Goal: Navigation & Orientation: Find specific page/section

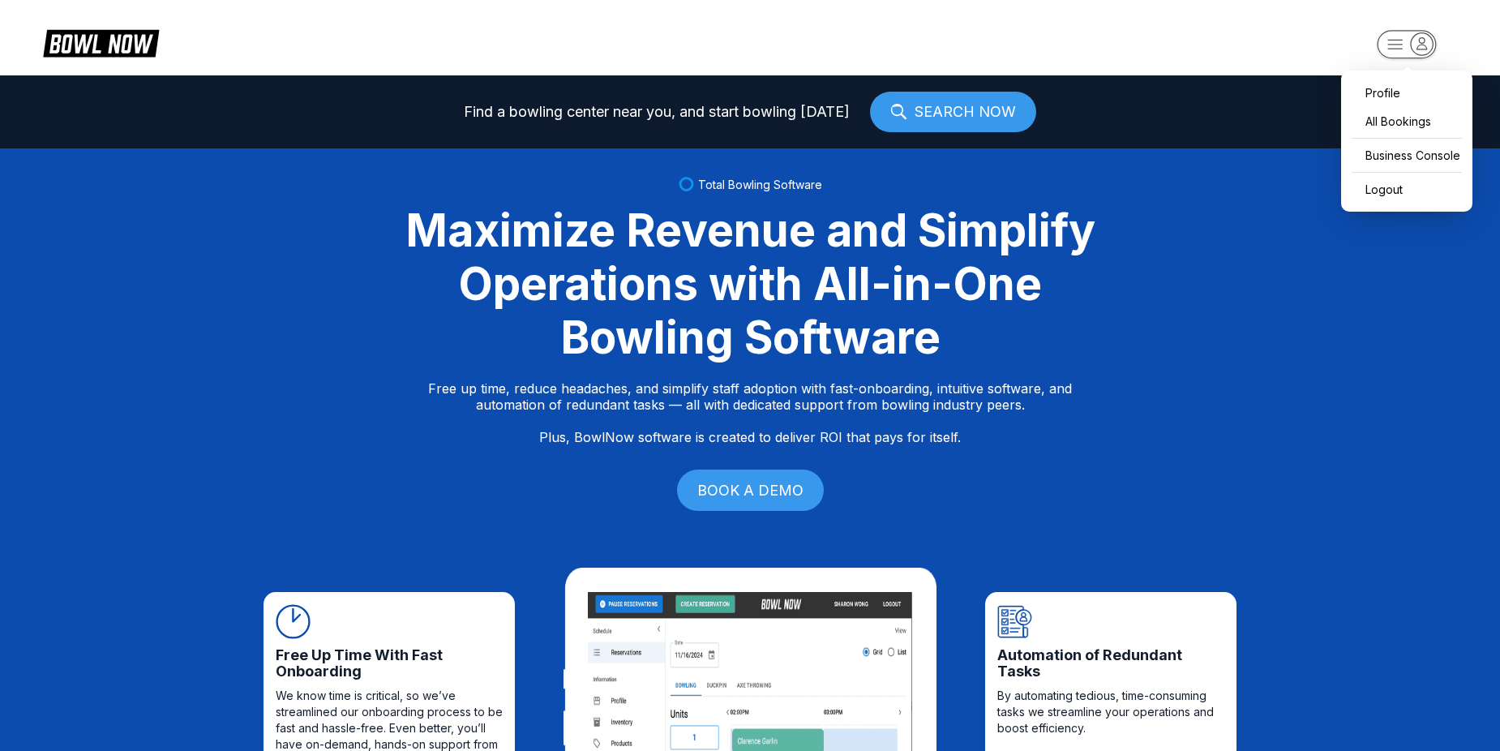
click at [1409, 47] on rect "button" at bounding box center [1406, 44] width 59 height 28
click at [1397, 156] on div "Business Console" at bounding box center [1406, 155] width 115 height 28
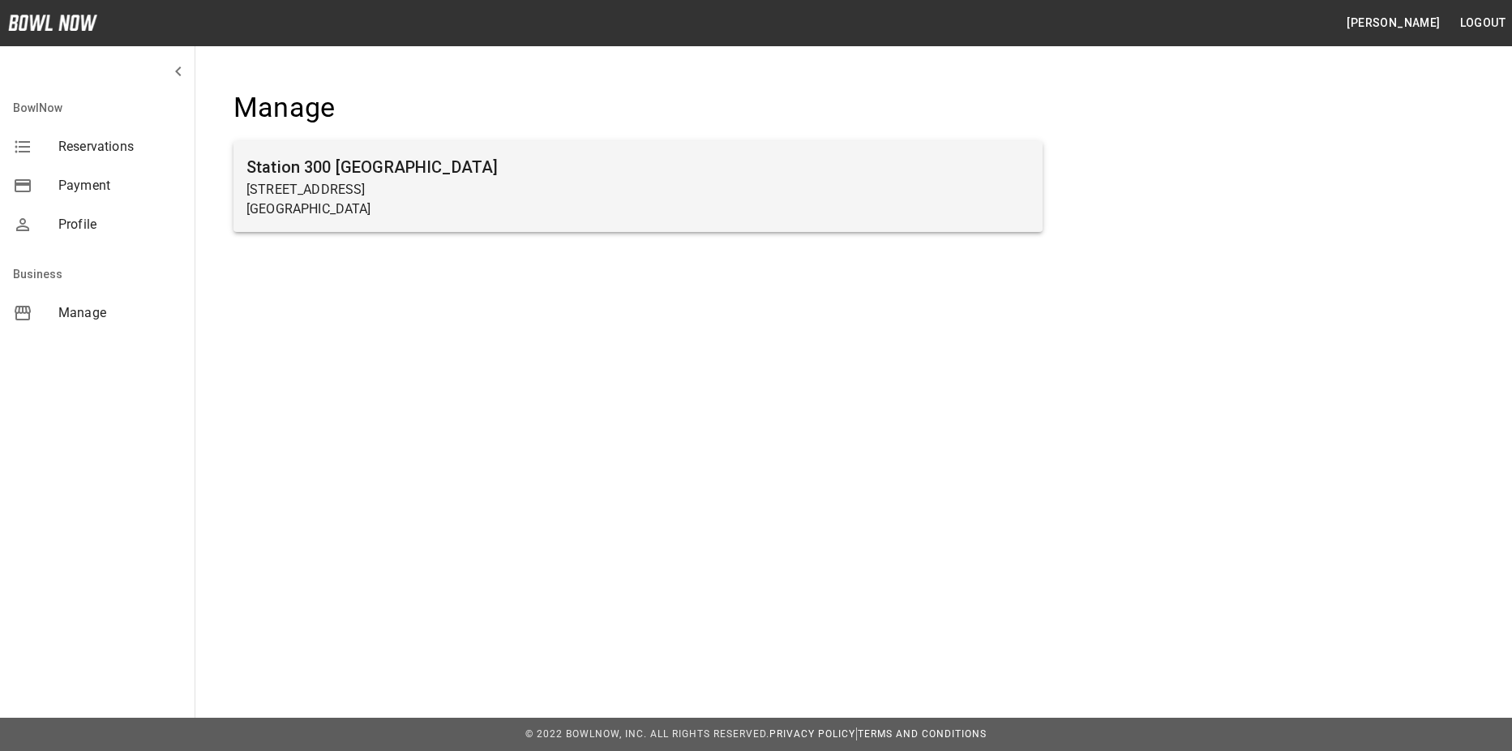
click at [385, 175] on h6 "Station 300 [GEOGRAPHIC_DATA]" at bounding box center [638, 167] width 783 height 26
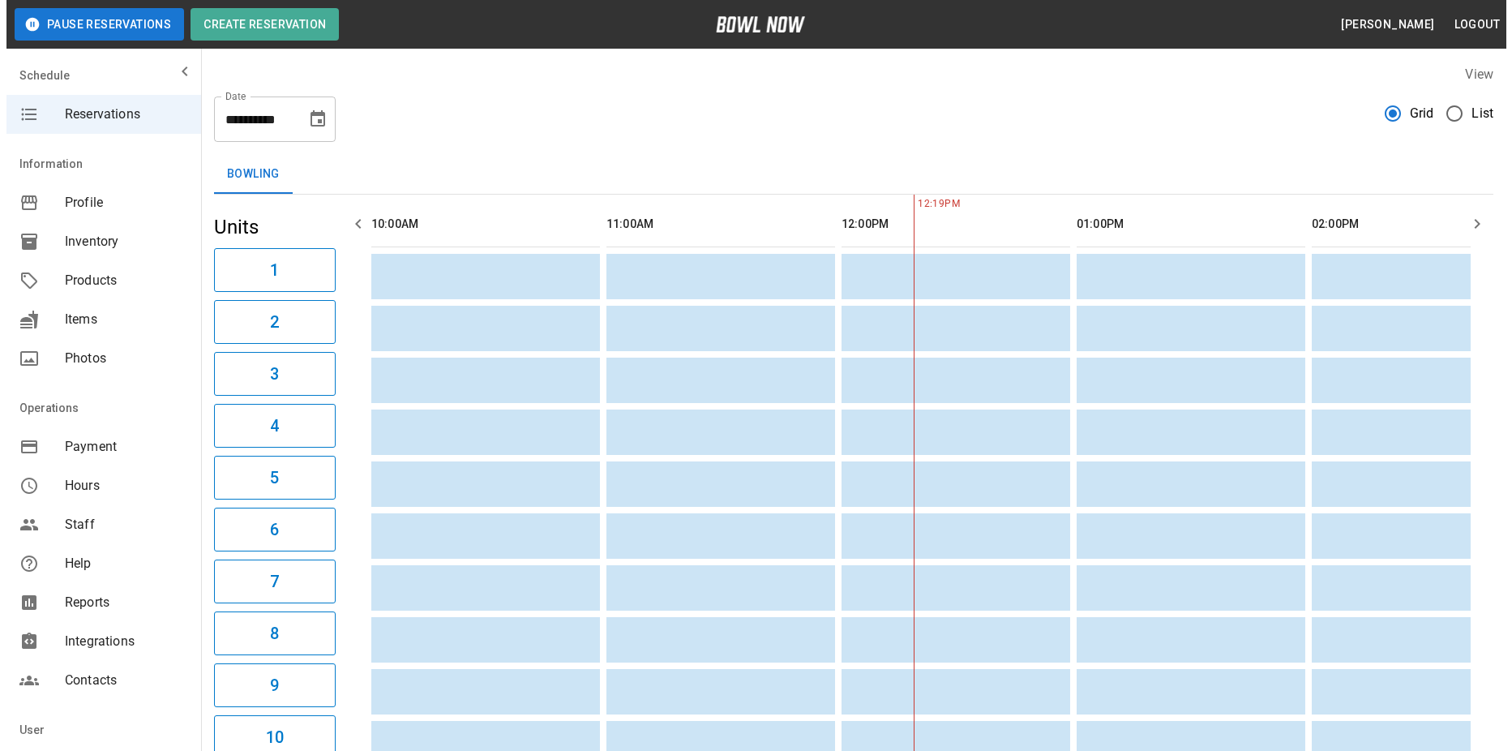
scroll to position [0, 470]
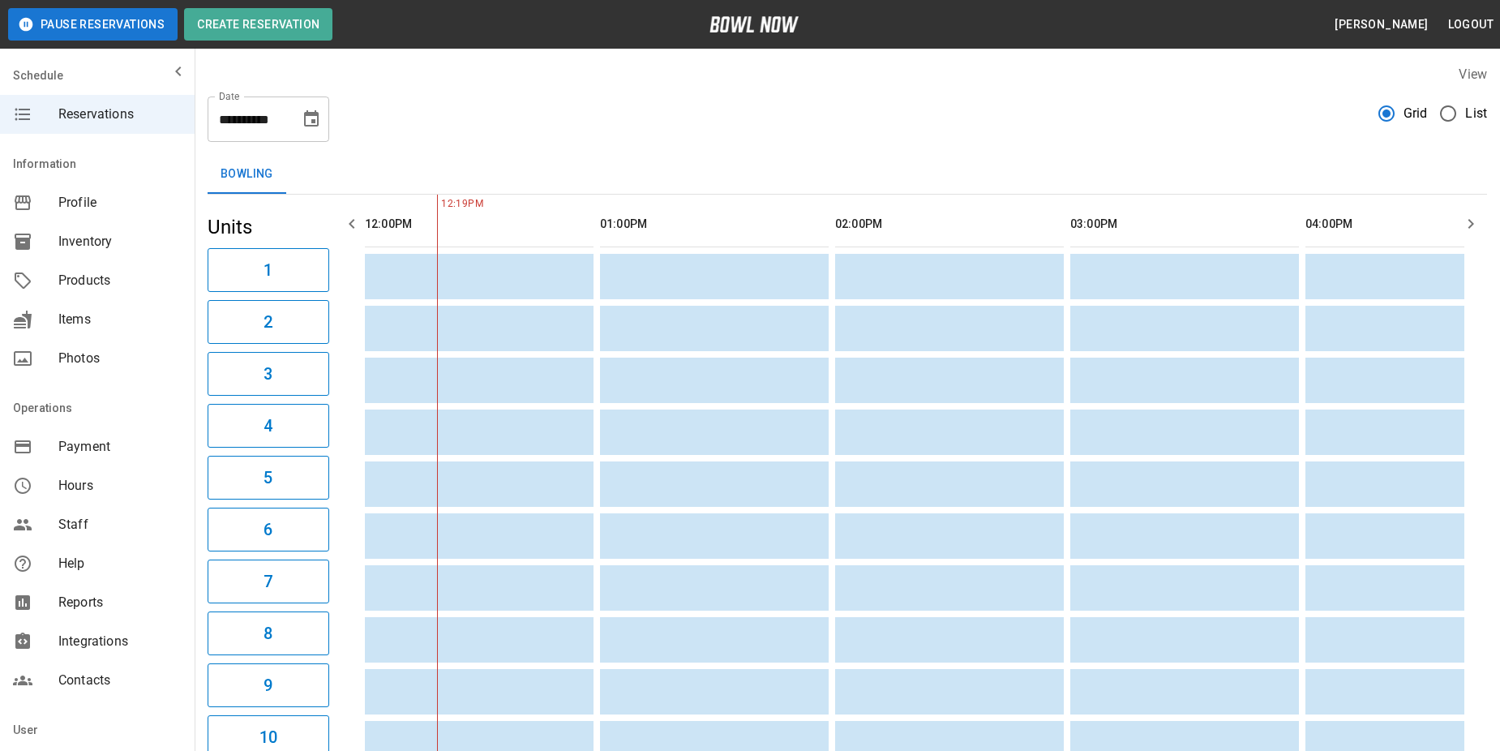
click at [1466, 114] on span "List" at bounding box center [1476, 113] width 22 height 19
